Goal: Information Seeking & Learning: Learn about a topic

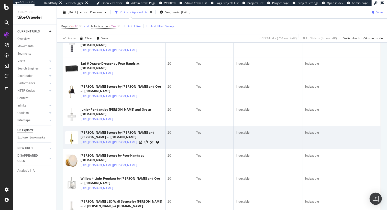
scroll to position [995, 0]
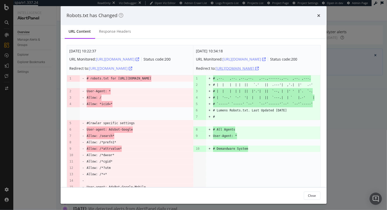
click at [259, 71] on div "https://www.lumens.com/robots.txt" at bounding box center [236, 68] width 43 height 5
click at [319, 15] on icon "times" at bounding box center [318, 16] width 3 height 4
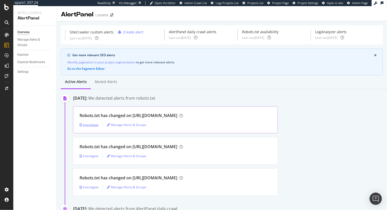
click at [89, 124] on div "Investigate" at bounding box center [88, 125] width 19 height 4
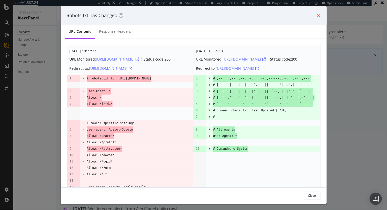
click at [318, 15] on icon "times" at bounding box center [318, 16] width 3 height 4
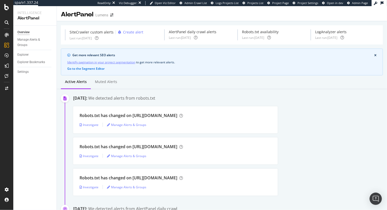
click at [69, 62] on link "Identify pagination in your project segmentation" at bounding box center [101, 62] width 68 height 5
click at [101, 63] on link "Identify pagination in your project segmentation" at bounding box center [101, 62] width 68 height 5
click at [89, 126] on div "Investigate" at bounding box center [88, 125] width 19 height 4
